Goal: Transaction & Acquisition: Book appointment/travel/reservation

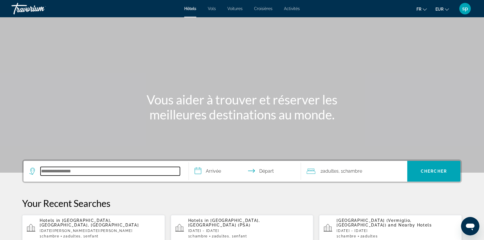
click at [90, 172] on input "Search hotel destination" at bounding box center [110, 171] width 139 height 9
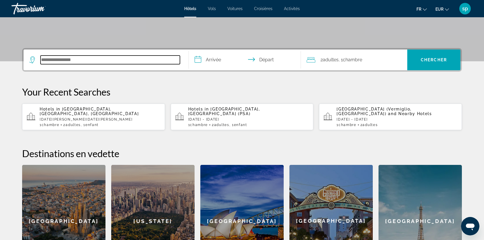
scroll to position [140, 0]
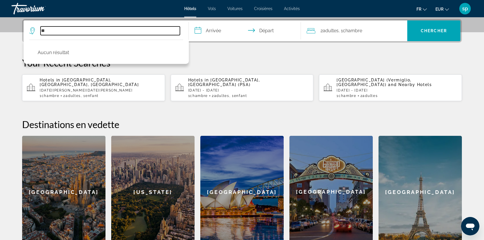
type input "*"
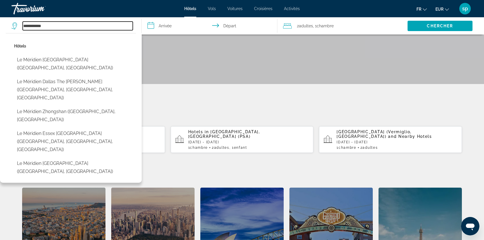
scroll to position [83, 0]
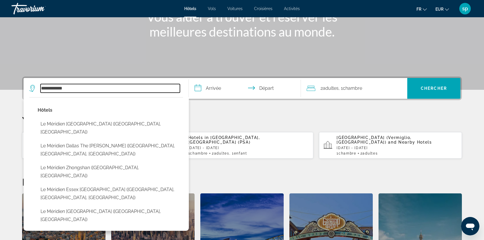
drag, startPoint x: 73, startPoint y: 87, endPoint x: -10, endPoint y: 92, distance: 82.9
click at [0, 92] on html "**********" at bounding box center [242, 37] width 484 height 240
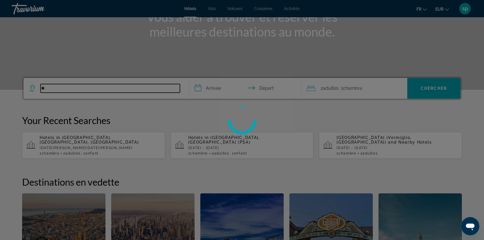
type input "*"
type input "**********"
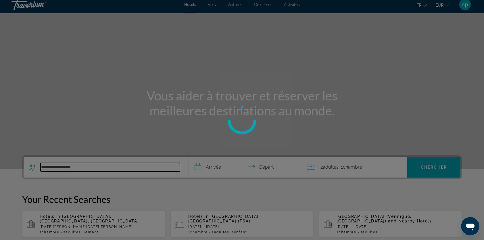
scroll to position [0, 0]
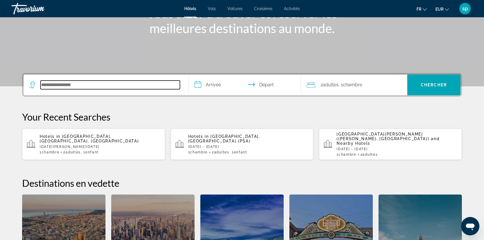
click at [77, 86] on input "Search hotel destination" at bounding box center [110, 84] width 139 height 9
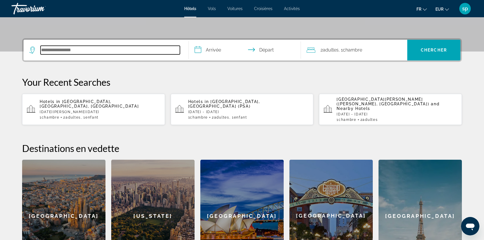
scroll to position [140, 0]
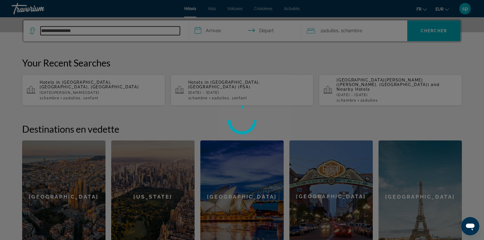
type input "**********"
click at [97, 30] on div at bounding box center [242, 120] width 484 height 240
click at [103, 29] on div at bounding box center [242, 120] width 484 height 240
click at [89, 30] on div at bounding box center [242, 120] width 484 height 240
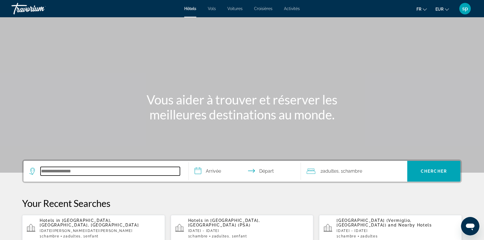
click at [94, 172] on input "Search hotel destination" at bounding box center [110, 171] width 139 height 9
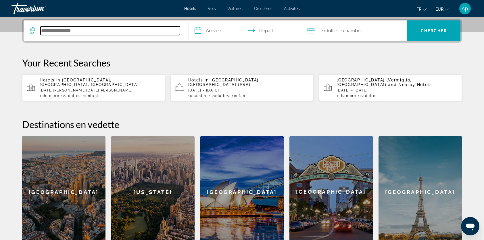
scroll to position [140, 0]
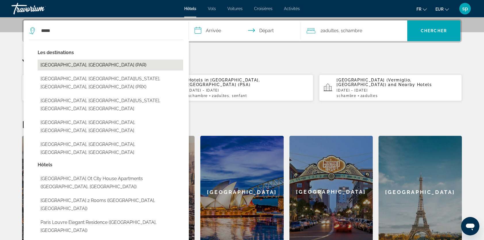
click at [58, 66] on button "[GEOGRAPHIC_DATA], [GEOGRAPHIC_DATA] (PAR)" at bounding box center [110, 64] width 145 height 11
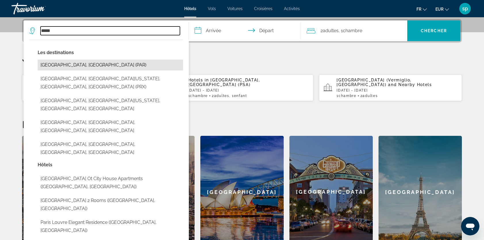
type input "**********"
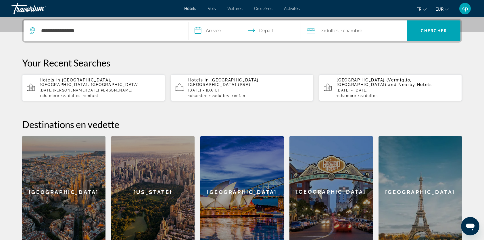
click at [227, 31] on input "**********" at bounding box center [246, 31] width 114 height 22
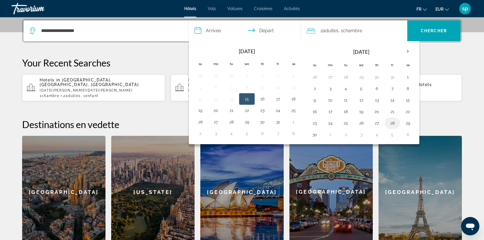
click at [391, 121] on button "28" at bounding box center [392, 123] width 9 height 8
click at [312, 132] on button "30" at bounding box center [314, 134] width 9 height 8
type input "**********"
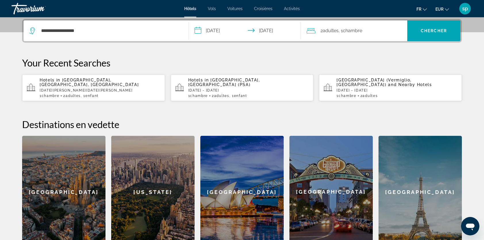
click at [348, 32] on span "Chambre" at bounding box center [352, 30] width 19 height 5
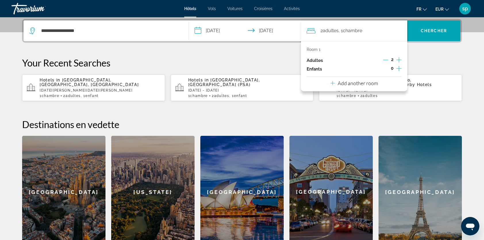
click at [398, 68] on icon "Increment children" at bounding box center [398, 68] width 5 height 7
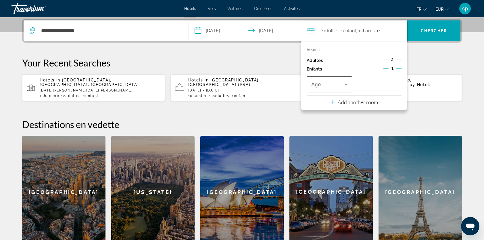
click at [319, 82] on span "Âge" at bounding box center [316, 85] width 10 height 6
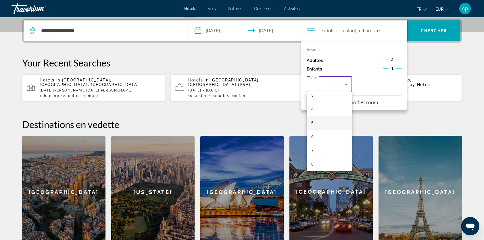
scroll to position [57, 0]
click at [322, 153] on mat-option "8" at bounding box center [329, 154] width 45 height 14
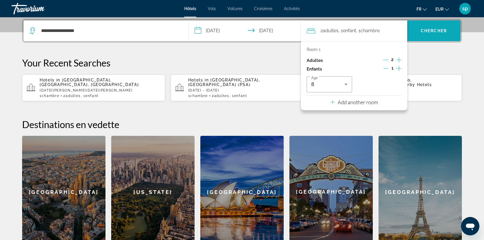
click at [439, 27] on span "Search" at bounding box center [433, 31] width 53 height 14
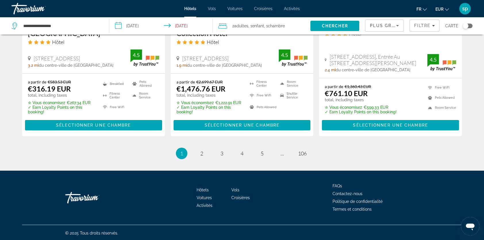
scroll to position [786, 0]
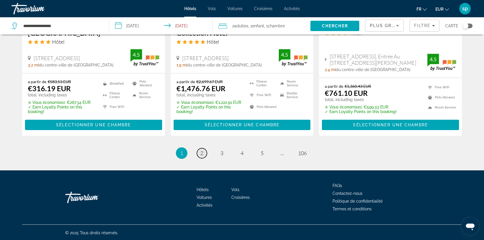
click at [201, 153] on span "2" at bounding box center [201, 153] width 3 height 6
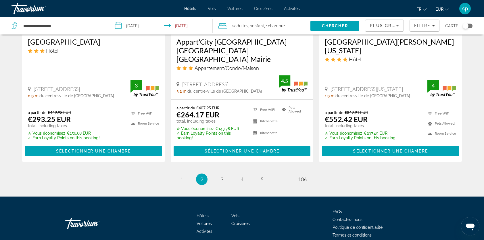
scroll to position [783, 0]
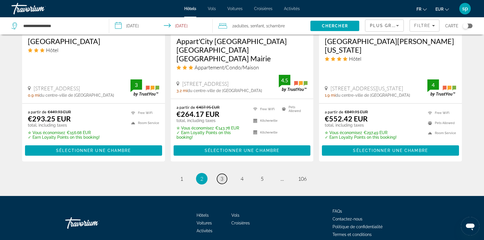
click at [222, 175] on span "3" at bounding box center [221, 178] width 3 height 6
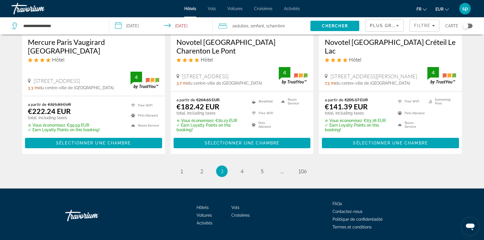
scroll to position [778, 0]
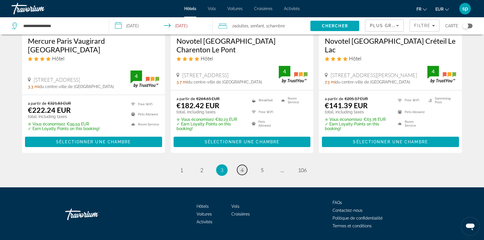
click at [240, 165] on link "page 4" at bounding box center [242, 170] width 10 height 10
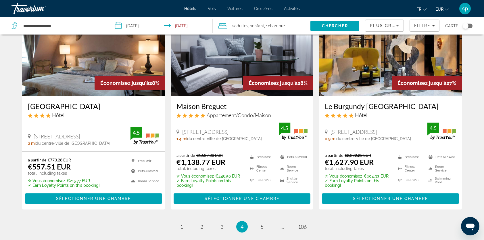
scroll to position [774, 0]
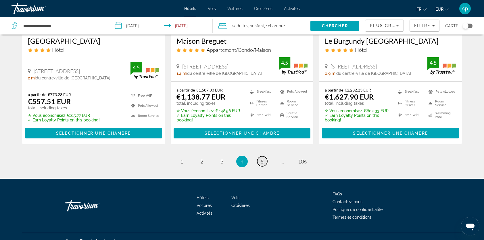
click at [261, 158] on span "5" at bounding box center [262, 161] width 3 height 6
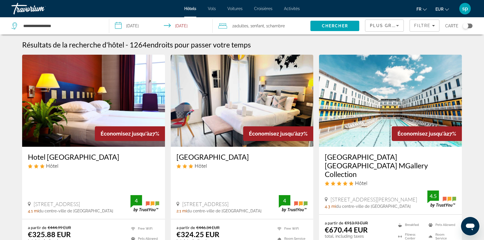
click at [385, 27] on span "Plus grandes économies" at bounding box center [404, 25] width 69 height 5
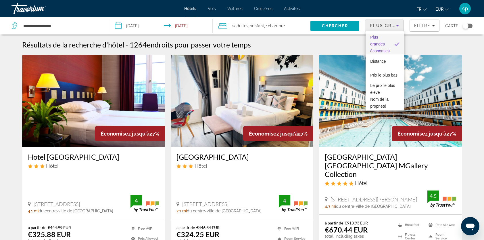
click at [469, 26] on div at bounding box center [242, 120] width 484 height 240
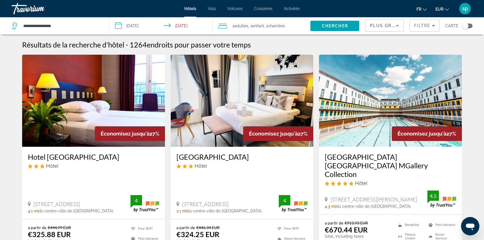
click at [470, 25] on div "Toggle map" at bounding box center [468, 26] width 10 height 5
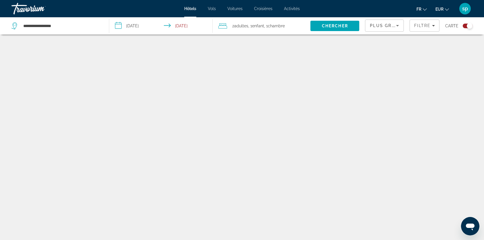
scroll to position [34, 0]
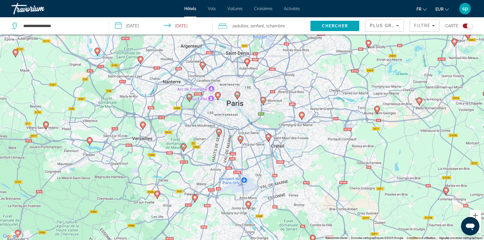
drag, startPoint x: 222, startPoint y: 117, endPoint x: 225, endPoint y: 130, distance: 13.0
click at [225, 130] on div "Pour activer le glissement avec le clavier, appuyez sur Alt+Entrée. Une fois ce…" at bounding box center [242, 120] width 484 height 240
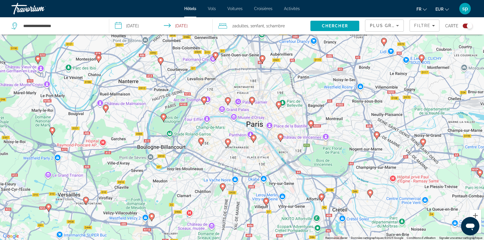
drag, startPoint x: 219, startPoint y: 143, endPoint x: 222, endPoint y: 162, distance: 19.3
click at [222, 162] on div "Pour activer le glissement avec le clavier, appuyez sur Alt+Entrée. Une fois ce…" at bounding box center [242, 120] width 484 height 240
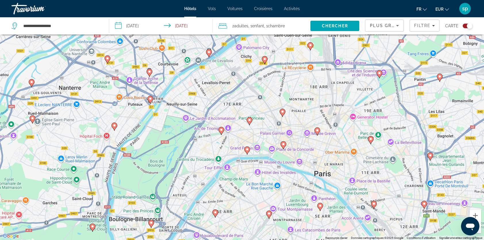
drag, startPoint x: 234, startPoint y: 157, endPoint x: 236, endPoint y: 161, distance: 4.8
click at [236, 161] on div "Pour activer le glissement avec le clavier, appuyez sur Alt+Entrée. Une fois ce…" at bounding box center [242, 120] width 484 height 240
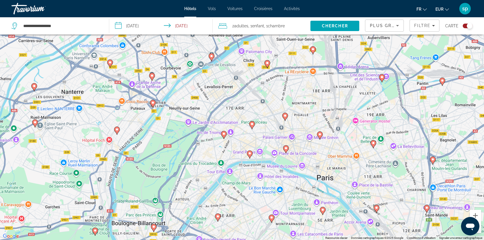
click at [225, 133] on image "Main content" at bounding box center [223, 133] width 3 height 3
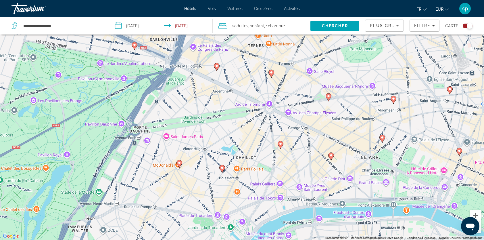
click at [218, 68] on icon "Main content" at bounding box center [216, 66] width 5 height 7
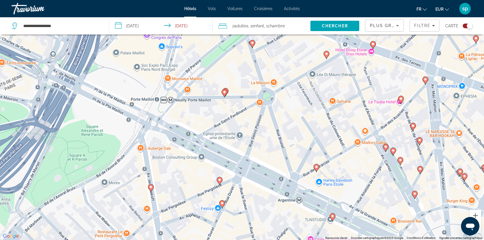
click at [224, 93] on image "Main content" at bounding box center [224, 91] width 3 height 3
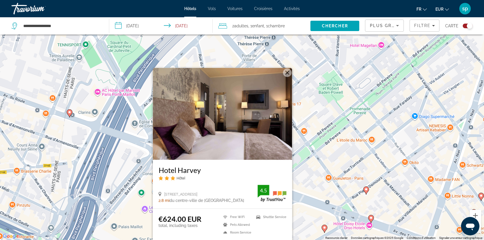
drag, startPoint x: 329, startPoint y: 64, endPoint x: 310, endPoint y: 104, distance: 44.1
click at [327, 130] on div "Pour naviguer, appuyez sur les touches fléchées. Pour activer le glissement ave…" at bounding box center [242, 120] width 484 height 240
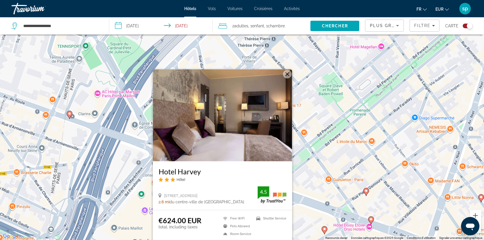
click at [288, 76] on button "Fermer" at bounding box center [287, 74] width 9 height 9
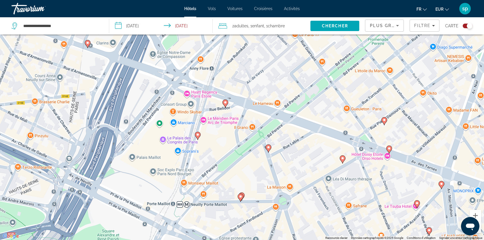
drag, startPoint x: 307, startPoint y: 157, endPoint x: 325, endPoint y: 86, distance: 73.2
click at [325, 86] on div "Pour naviguer, appuyez sur les touches fléchées. Pour activer le glissement ave…" at bounding box center [242, 120] width 484 height 240
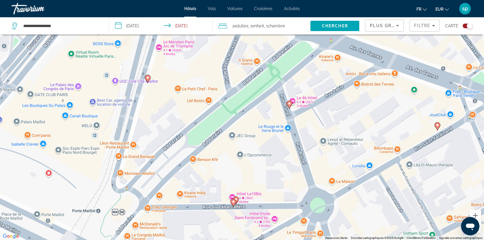
click at [237, 199] on image "Main content" at bounding box center [235, 198] width 3 height 3
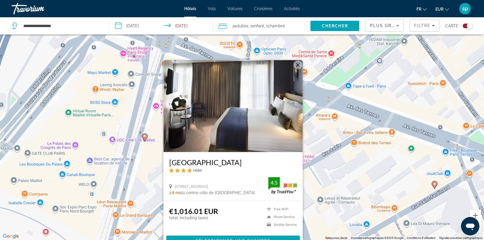
drag, startPoint x: 347, startPoint y: 139, endPoint x: 317, endPoint y: 110, distance: 41.4
click at [343, 179] on div "Pour activer le glissement avec le clavier, appuyez sur Alt+Entrée. Une fois ce…" at bounding box center [242, 120] width 484 height 240
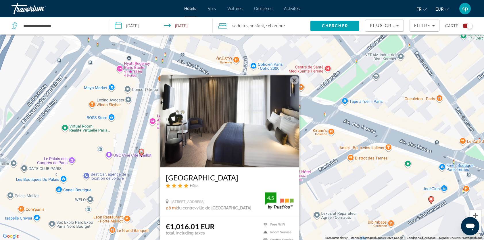
click at [294, 76] on button "Fermer" at bounding box center [294, 80] width 9 height 9
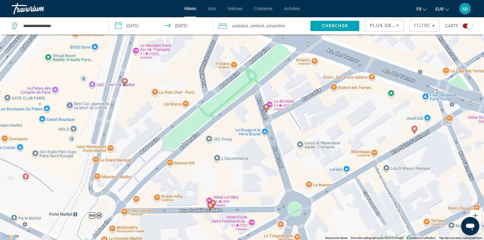
drag, startPoint x: 288, startPoint y: 189, endPoint x: 268, endPoint y: 72, distance: 118.4
click at [268, 72] on div "Pour activer le glissement avec le clavier, appuyez sur Alt+Entrée. Une fois ce…" at bounding box center [242, 120] width 484 height 240
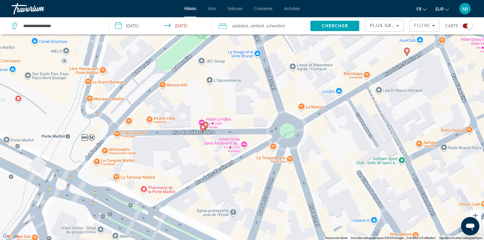
drag, startPoint x: 260, startPoint y: 136, endPoint x: 255, endPoint y: 105, distance: 31.7
click at [255, 105] on div "Pour activer le glissement avec le clavier, appuyez sur Alt+Entrée. Une fois ce…" at bounding box center [242, 120] width 484 height 240
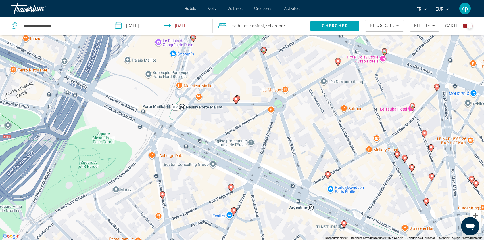
drag, startPoint x: 224, startPoint y: 116, endPoint x: 236, endPoint y: 126, distance: 16.3
click at [234, 126] on div "Pour activer le glissement avec le clavier, appuyez sur Alt+Entrée. Une fois ce…" at bounding box center [242, 120] width 484 height 240
click at [231, 189] on icon "Main content" at bounding box center [231, 188] width 5 height 7
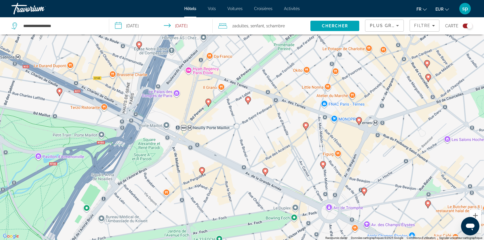
drag, startPoint x: 269, startPoint y: 148, endPoint x: 270, endPoint y: 140, distance: 8.6
click at [270, 140] on div "Pour activer le glissement avec le clavier, appuyez sur Alt+Entrée. Une fois ce…" at bounding box center [242, 120] width 484 height 240
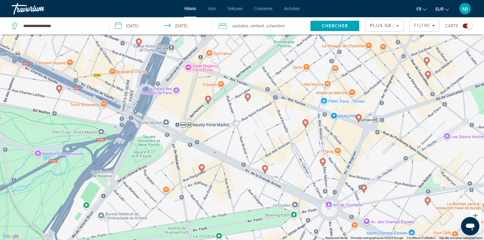
click at [264, 168] on image "Main content" at bounding box center [264, 167] width 3 height 3
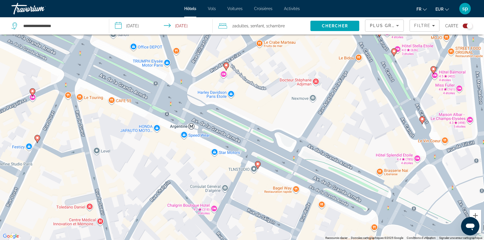
click at [257, 165] on image "Main content" at bounding box center [257, 163] width 3 height 3
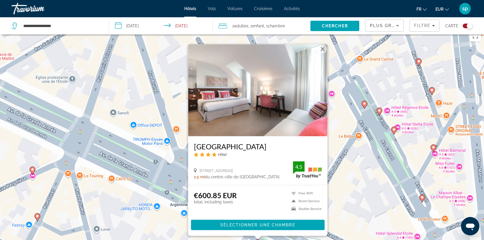
scroll to position [6, 0]
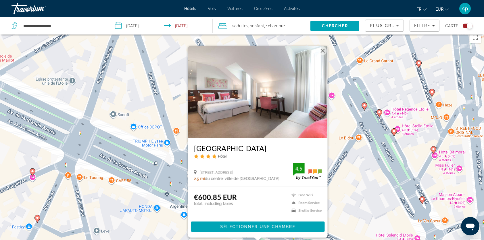
click at [322, 50] on button "Fermer" at bounding box center [322, 51] width 9 height 9
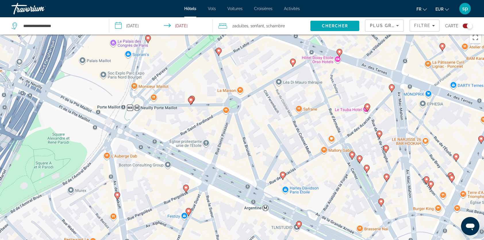
drag, startPoint x: 249, startPoint y: 155, endPoint x: 278, endPoint y: 121, distance: 44.6
click at [276, 160] on div "Pour activer le glissement avec le clavier, appuyez sur Alt+Entrée. Une fois ce…" at bounding box center [242, 149] width 484 height 240
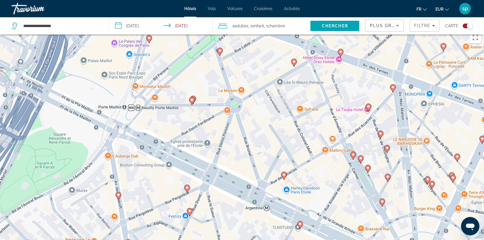
click at [149, 41] on icon "Main content" at bounding box center [149, 38] width 5 height 7
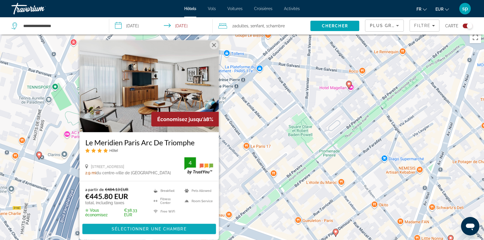
click at [139, 226] on span "Sélectionner une chambre" at bounding box center [149, 228] width 75 height 5
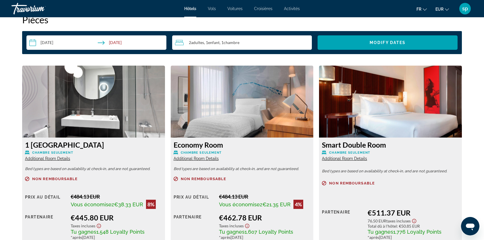
scroll to position [776, 0]
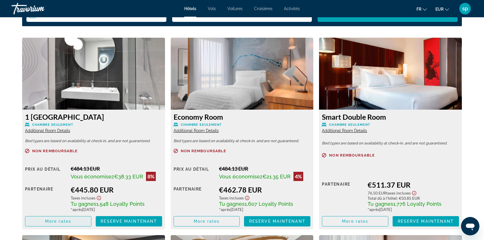
click at [71, 221] on span "More rates" at bounding box center [58, 221] width 26 height 5
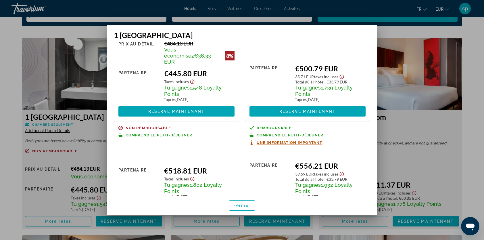
scroll to position [57, 0]
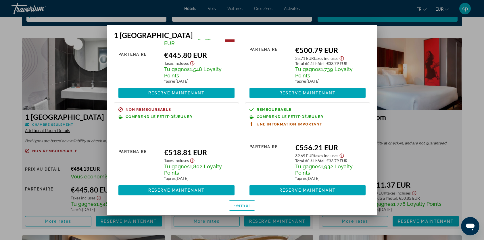
click at [239, 205] on span "Fermer" at bounding box center [241, 205] width 17 height 5
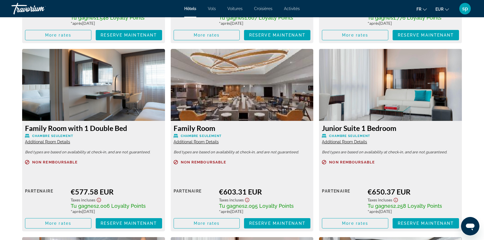
scroll to position [977, 0]
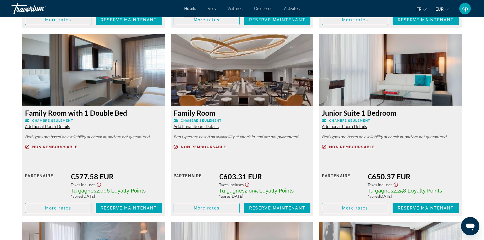
click at [198, 127] on span "Additional Room Details" at bounding box center [196, 126] width 45 height 5
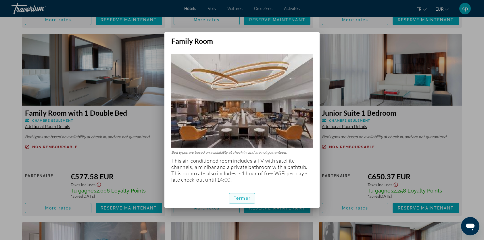
click at [247, 195] on span "button" at bounding box center [242, 198] width 26 height 14
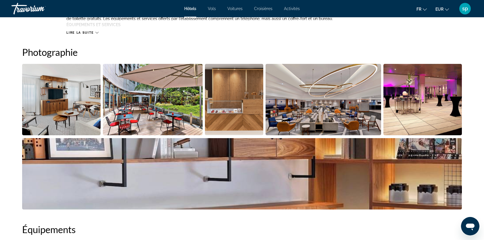
scroll to position [259, 0]
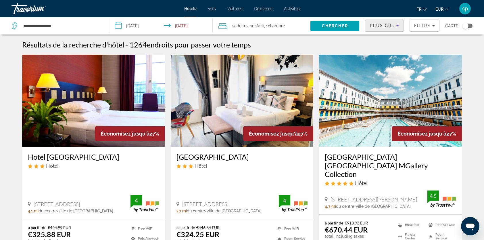
click at [394, 26] on span "Plus grandes économies" at bounding box center [404, 25] width 69 height 5
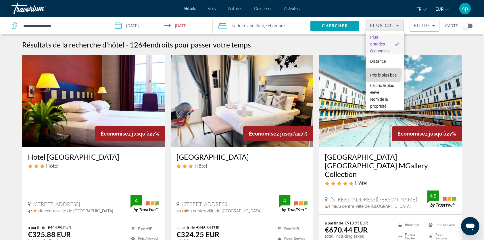
click at [380, 73] on span "Prix le plus bas" at bounding box center [383, 75] width 26 height 5
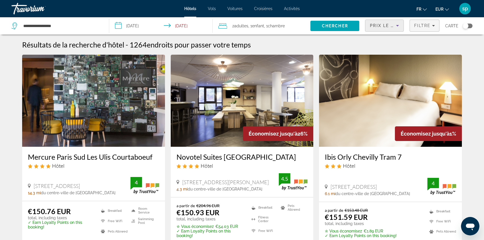
click at [429, 28] on span "Filtre" at bounding box center [422, 25] width 16 height 5
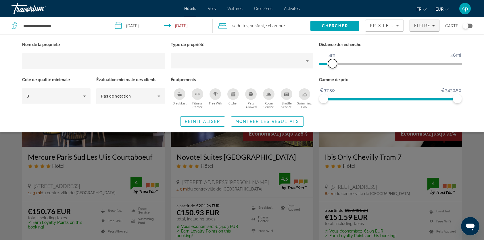
drag, startPoint x: 409, startPoint y: 66, endPoint x: 332, endPoint y: 78, distance: 77.5
click at [332, 78] on div "Nom de la propriété Type de propriété Distance de recherche 1mi 46mi 4mi Cote d…" at bounding box center [241, 76] width 445 height 70
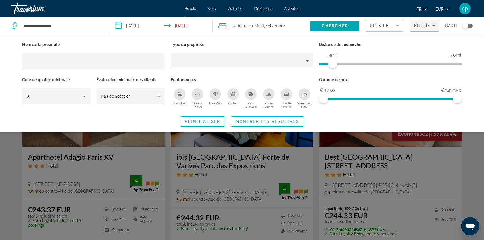
click at [306, 94] on icon "Swimming Pool" at bounding box center [304, 93] width 2 height 3
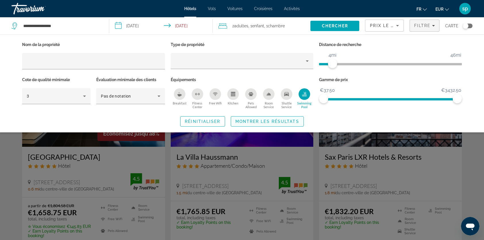
click at [274, 122] on span "Montrer les résultats" at bounding box center [267, 121] width 64 height 5
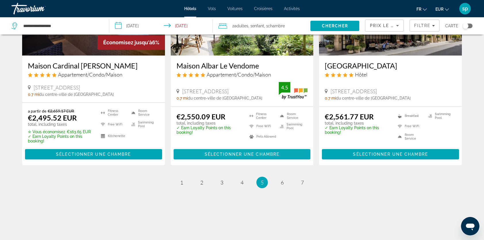
scroll to position [745, 0]
click at [182, 183] on span "1" at bounding box center [181, 182] width 3 height 6
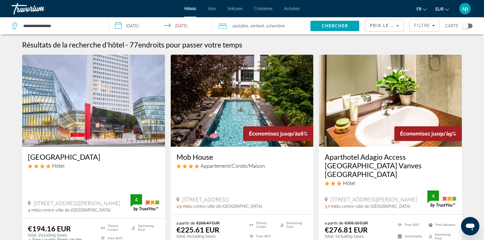
click at [115, 86] on img "Main content" at bounding box center [93, 101] width 143 height 92
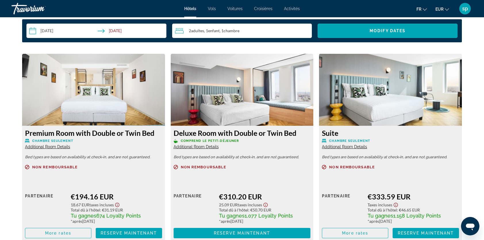
scroll to position [828, 0]
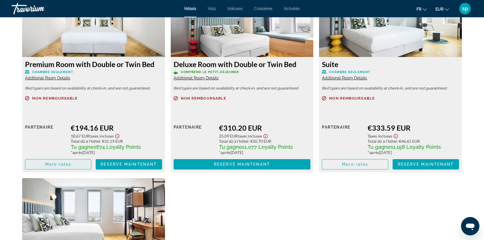
click at [57, 163] on span "More rates" at bounding box center [58, 164] width 26 height 5
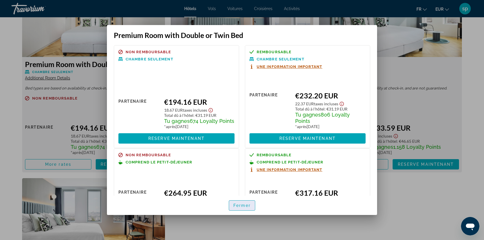
click at [245, 203] on span "Fermer" at bounding box center [241, 205] width 17 height 5
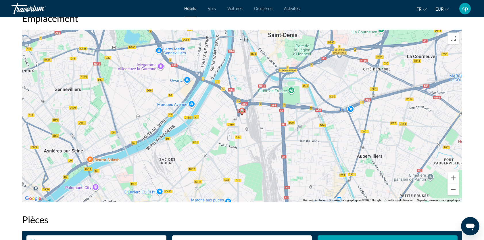
scroll to position [541, 0]
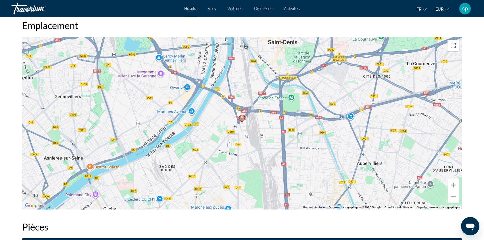
click at [455, 198] on button "Zoom arrière" at bounding box center [452, 196] width 11 height 11
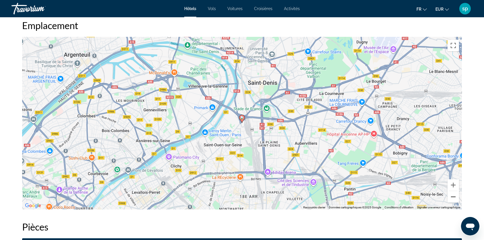
click at [454, 199] on button "Zoom arrière" at bounding box center [452, 196] width 11 height 11
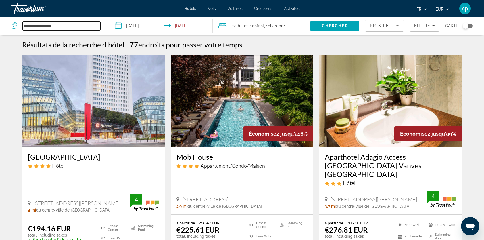
click at [58, 26] on input "**********" at bounding box center [62, 26] width 78 height 9
drag, startPoint x: 62, startPoint y: 25, endPoint x: -2, endPoint y: 31, distance: 63.8
click at [0, 31] on html "**********" at bounding box center [242, 120] width 484 height 240
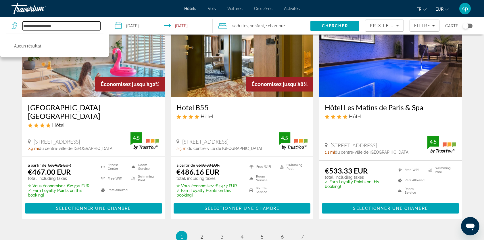
scroll to position [747, 0]
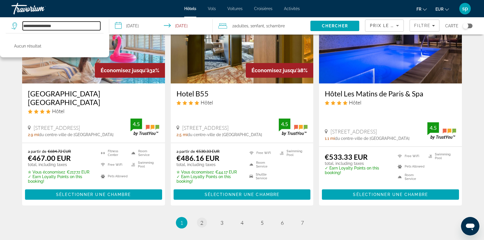
type input "**********"
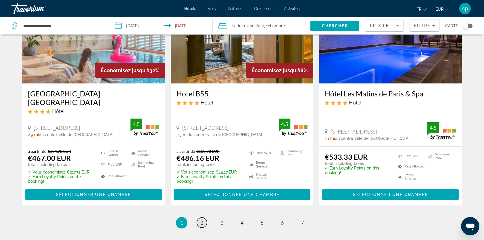
click at [204, 217] on link "page 2" at bounding box center [202, 222] width 10 height 10
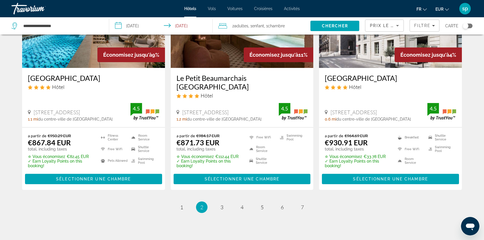
scroll to position [744, 0]
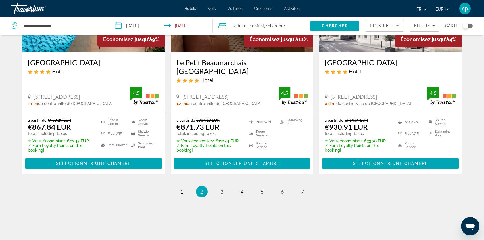
click at [215, 186] on ul "2 / 7 page 1 You're on page 2 page 3 page 4 page 5 page 6 page 7" at bounding box center [242, 191] width 440 height 11
click at [221, 188] on span "3" at bounding box center [221, 191] width 3 height 6
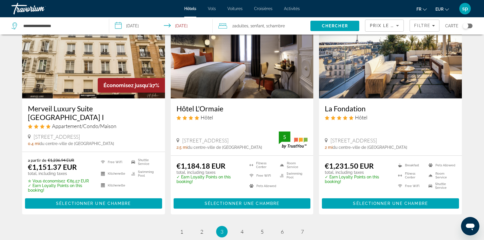
scroll to position [740, 0]
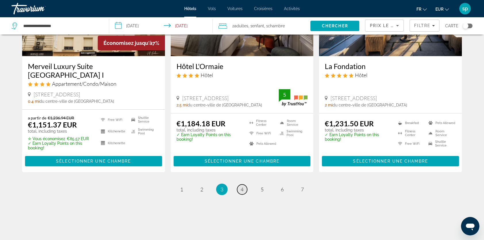
click at [241, 186] on span "4" at bounding box center [241, 189] width 3 height 6
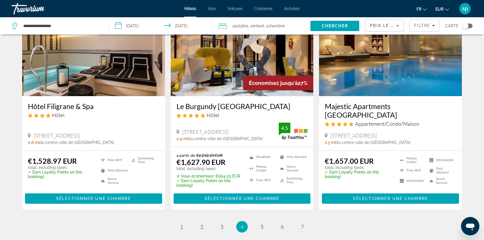
scroll to position [748, 0]
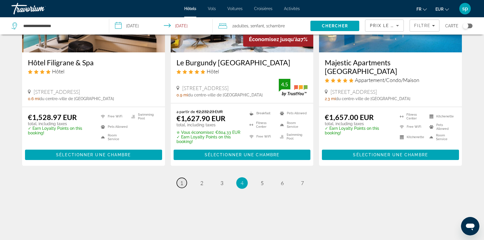
click at [182, 181] on span "1" at bounding box center [181, 183] width 3 height 6
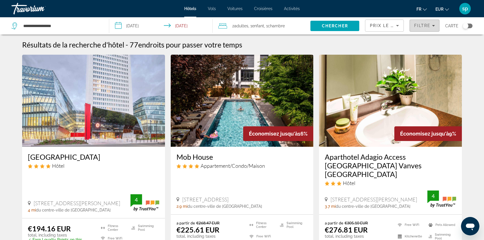
click at [423, 25] on span "Filtre" at bounding box center [422, 25] width 16 height 5
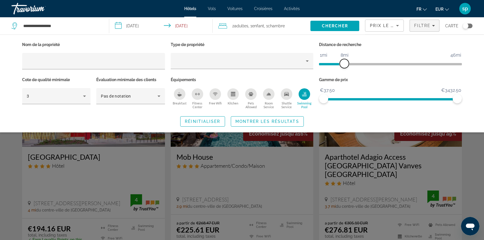
drag, startPoint x: 333, startPoint y: 65, endPoint x: 355, endPoint y: 67, distance: 22.2
click at [349, 68] on span "ngx-slider" at bounding box center [344, 63] width 9 height 9
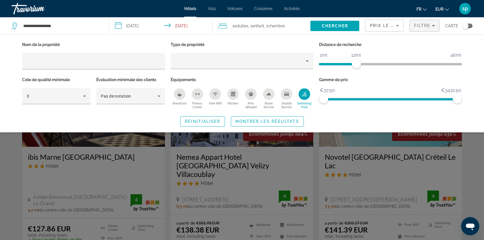
click at [269, 121] on span "Montrer les résultats" at bounding box center [267, 121] width 64 height 5
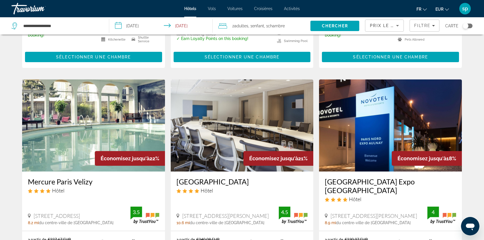
scroll to position [431, 0]
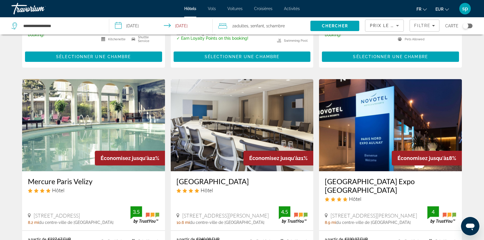
click at [95, 109] on img "Main content" at bounding box center [93, 125] width 143 height 92
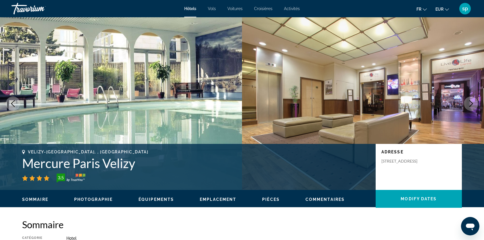
click at [467, 103] on icon "Next image" at bounding box center [470, 103] width 7 height 7
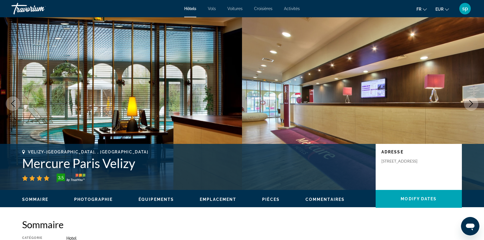
click at [467, 103] on icon "Next image" at bounding box center [470, 103] width 7 height 7
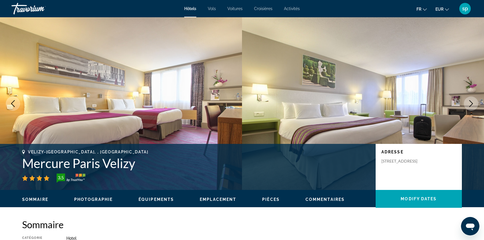
click at [467, 103] on icon "Next image" at bounding box center [470, 103] width 7 height 7
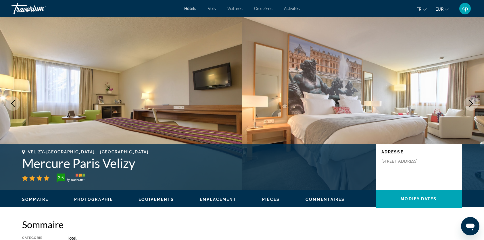
click at [468, 103] on icon "Next image" at bounding box center [470, 103] width 7 height 7
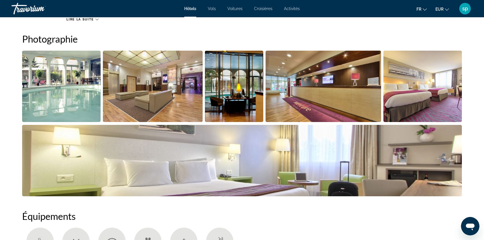
scroll to position [287, 0]
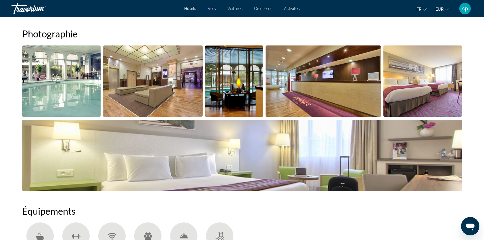
click at [57, 84] on img "Open full-screen image slider" at bounding box center [61, 80] width 78 height 71
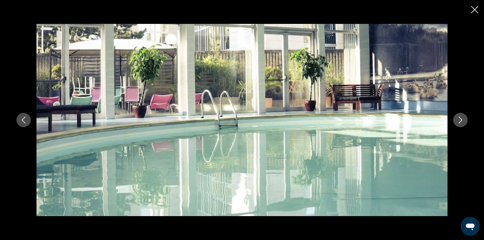
click at [458, 117] on icon "Next image" at bounding box center [460, 119] width 7 height 7
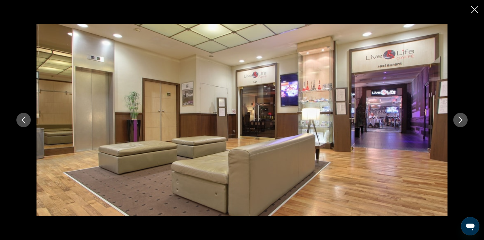
click at [458, 117] on icon "Next image" at bounding box center [460, 119] width 7 height 7
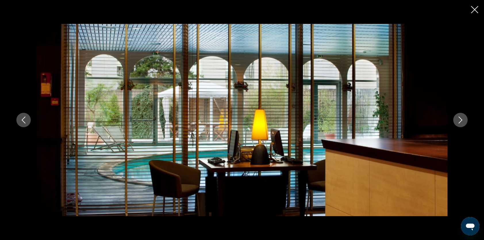
click at [471, 8] on div "prev next" at bounding box center [242, 120] width 484 height 240
click at [475, 8] on icon "Close slideshow" at bounding box center [474, 9] width 7 height 7
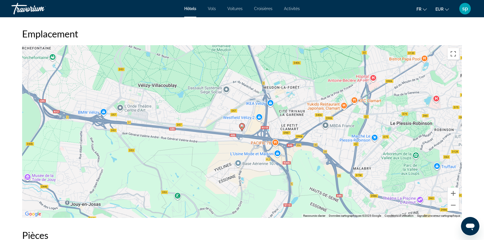
scroll to position [546, 0]
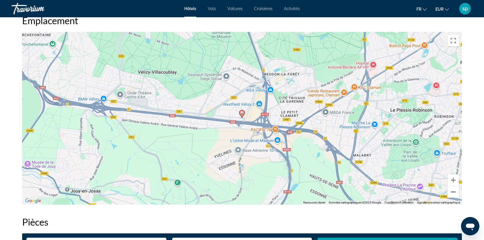
click at [455, 191] on button "Zoom arrière" at bounding box center [452, 191] width 11 height 11
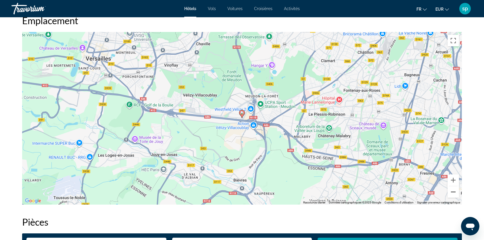
click at [455, 191] on button "Zoom arrière" at bounding box center [452, 191] width 11 height 11
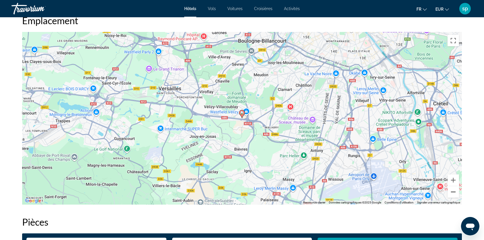
click at [455, 191] on button "Zoom arrière" at bounding box center [452, 191] width 11 height 11
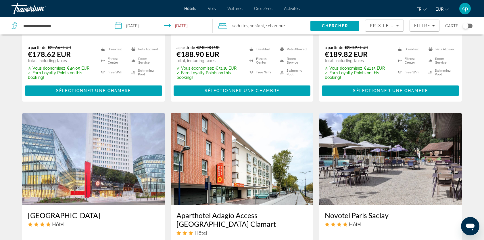
scroll to position [718, 0]
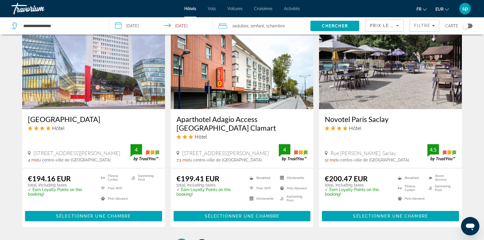
click at [204, 239] on link "page 2" at bounding box center [202, 244] width 10 height 10
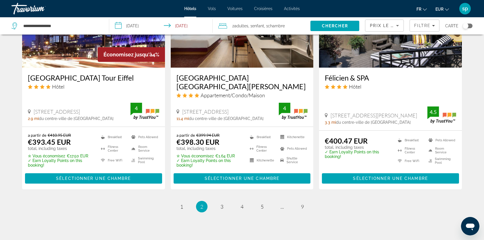
scroll to position [776, 0]
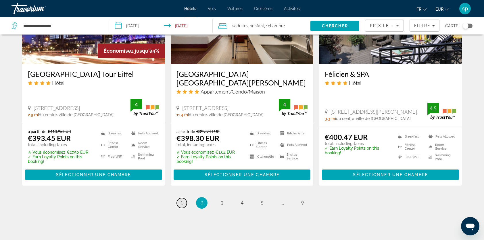
click at [184, 198] on link "page 1" at bounding box center [182, 203] width 10 height 10
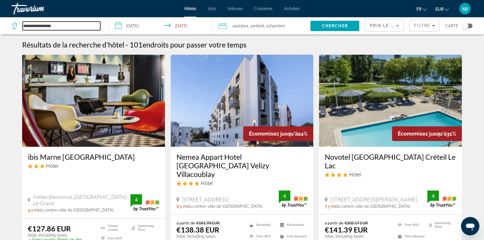
click at [92, 28] on input "**********" at bounding box center [62, 26] width 78 height 9
drag, startPoint x: 93, startPoint y: 27, endPoint x: -28, endPoint y: 43, distance: 121.3
click at [0, 43] on html "**********" at bounding box center [242, 120] width 484 height 240
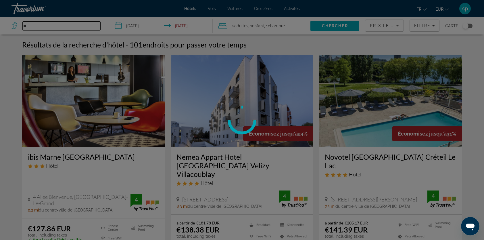
type input "*"
type input "**********"
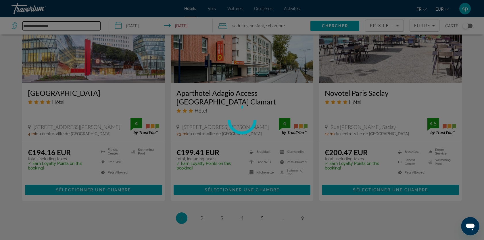
scroll to position [745, 0]
click at [200, 184] on div at bounding box center [242, 120] width 484 height 240
click at [200, 180] on div at bounding box center [242, 120] width 484 height 240
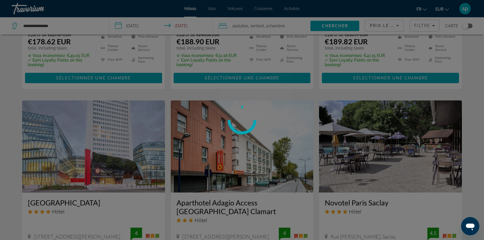
scroll to position [630, 0]
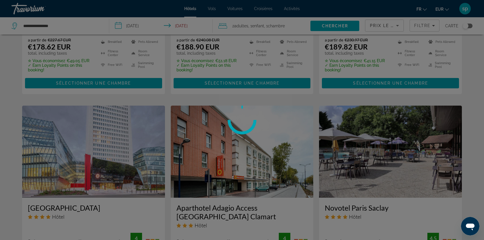
click at [422, 27] on div at bounding box center [242, 120] width 484 height 240
click at [342, 29] on div at bounding box center [242, 120] width 484 height 240
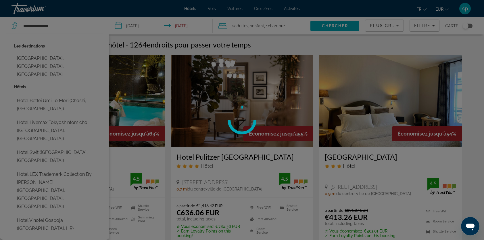
click at [161, 111] on div at bounding box center [242, 120] width 484 height 240
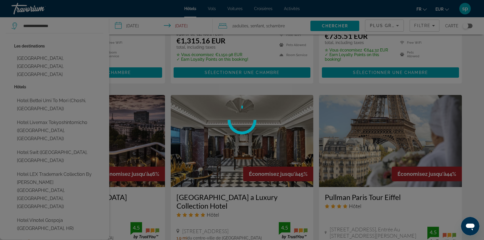
scroll to position [756, 0]
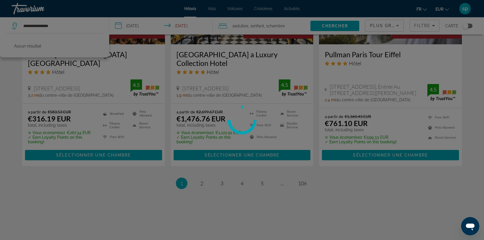
click at [200, 182] on div at bounding box center [242, 120] width 484 height 240
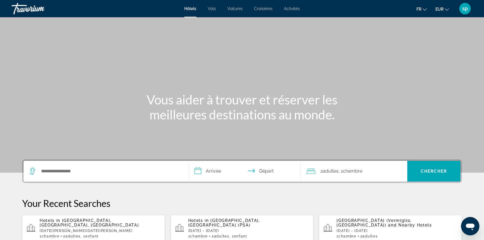
drag, startPoint x: 95, startPoint y: 63, endPoint x: 102, endPoint y: 75, distance: 14.7
click at [95, 64] on div "Main content" at bounding box center [242, 86] width 484 height 172
click at [90, 171] on input "Search hotel destination" at bounding box center [110, 171] width 139 height 9
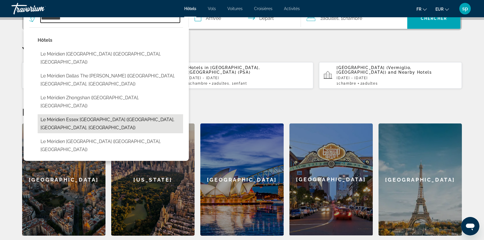
scroll to position [169, 0]
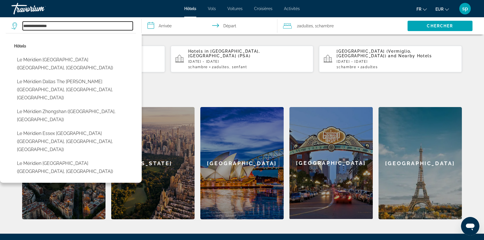
type input "**********"
